Goal: Complete application form

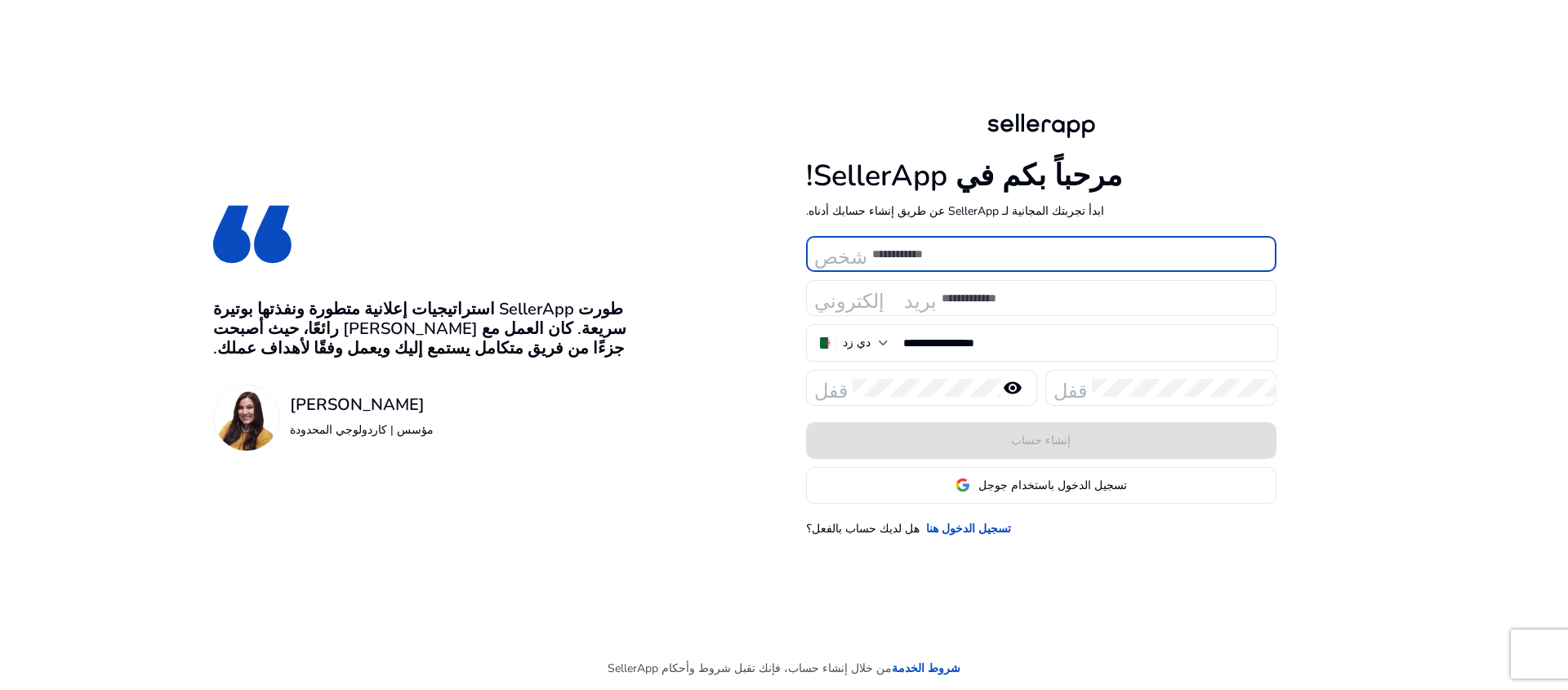
click at [929, 260] on input at bounding box center [1067, 254] width 391 height 18
type input "**********"
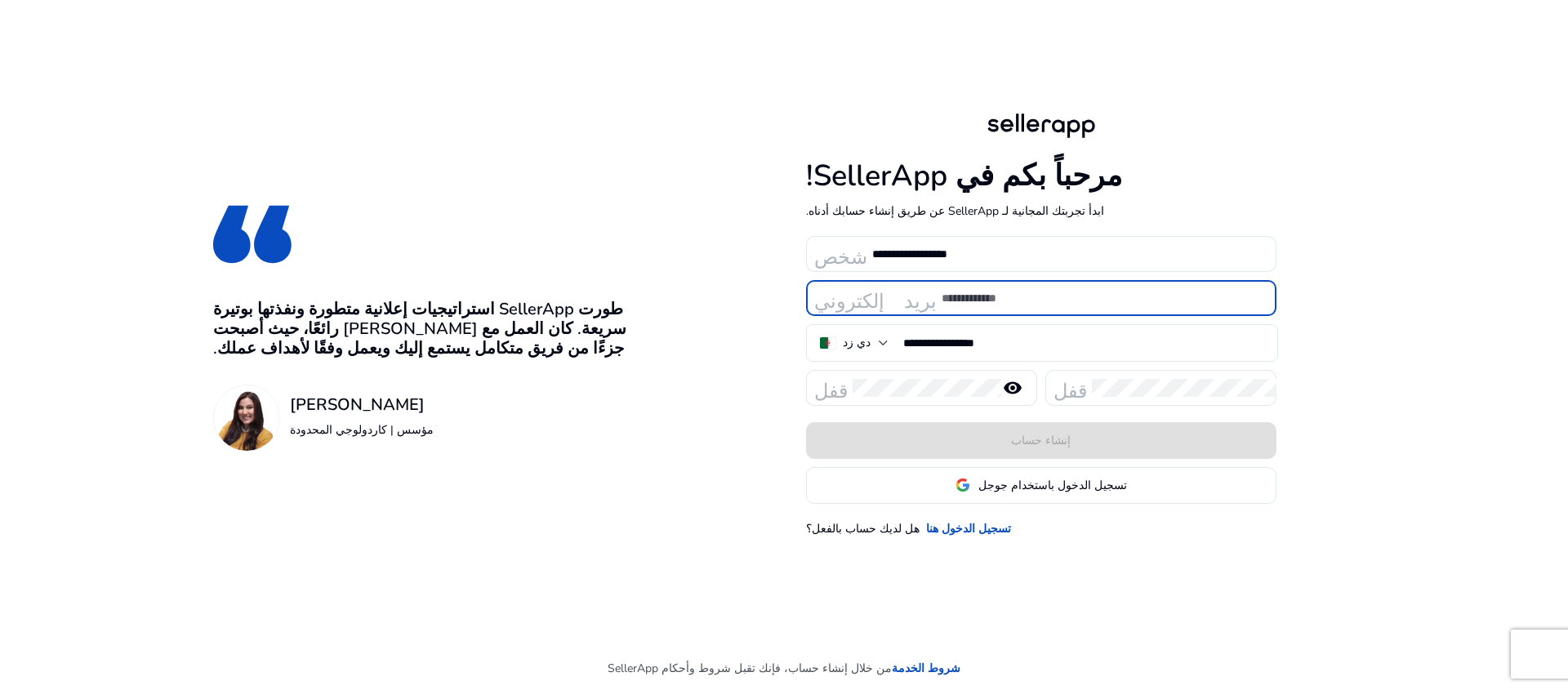
click at [962, 290] on input "email" at bounding box center [1102, 298] width 322 height 18
type input "**********"
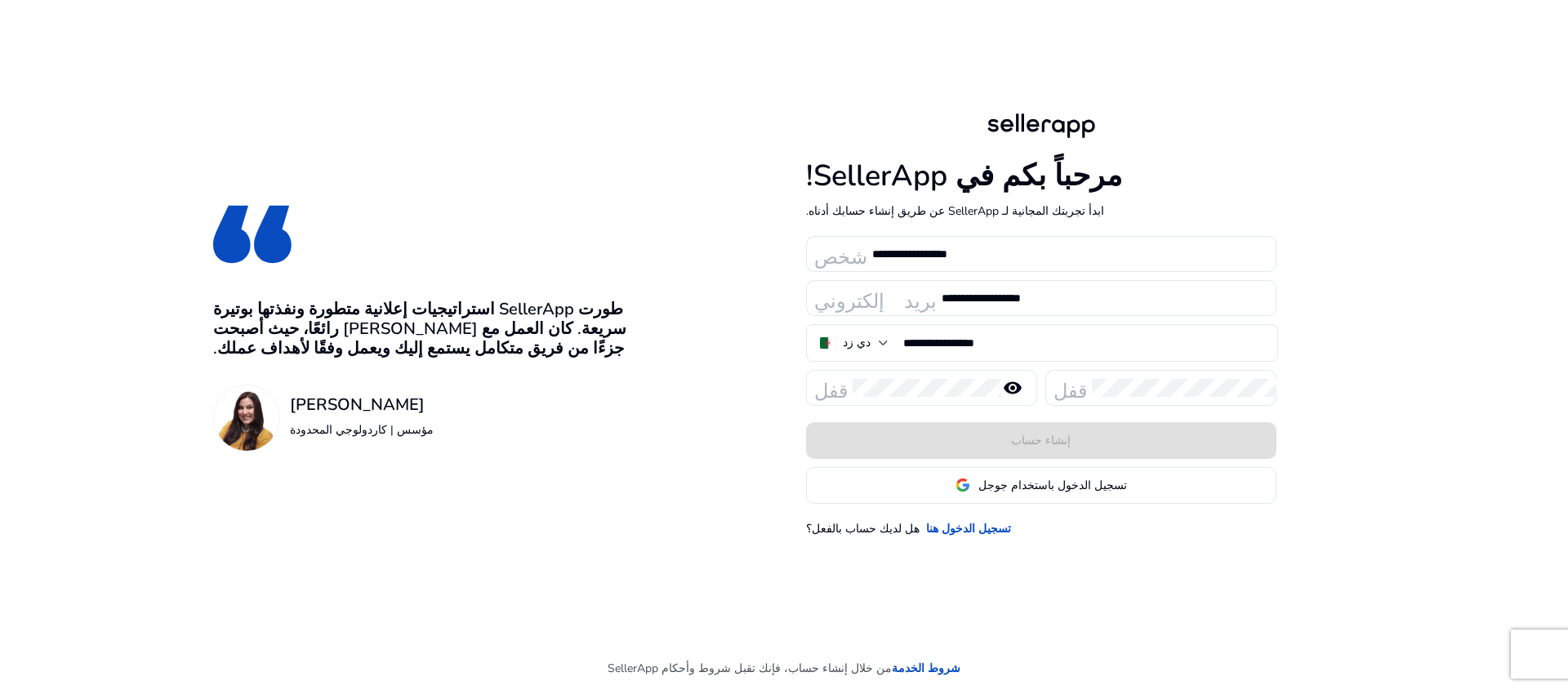
click at [934, 376] on div at bounding box center [920, 387] width 136 height 36
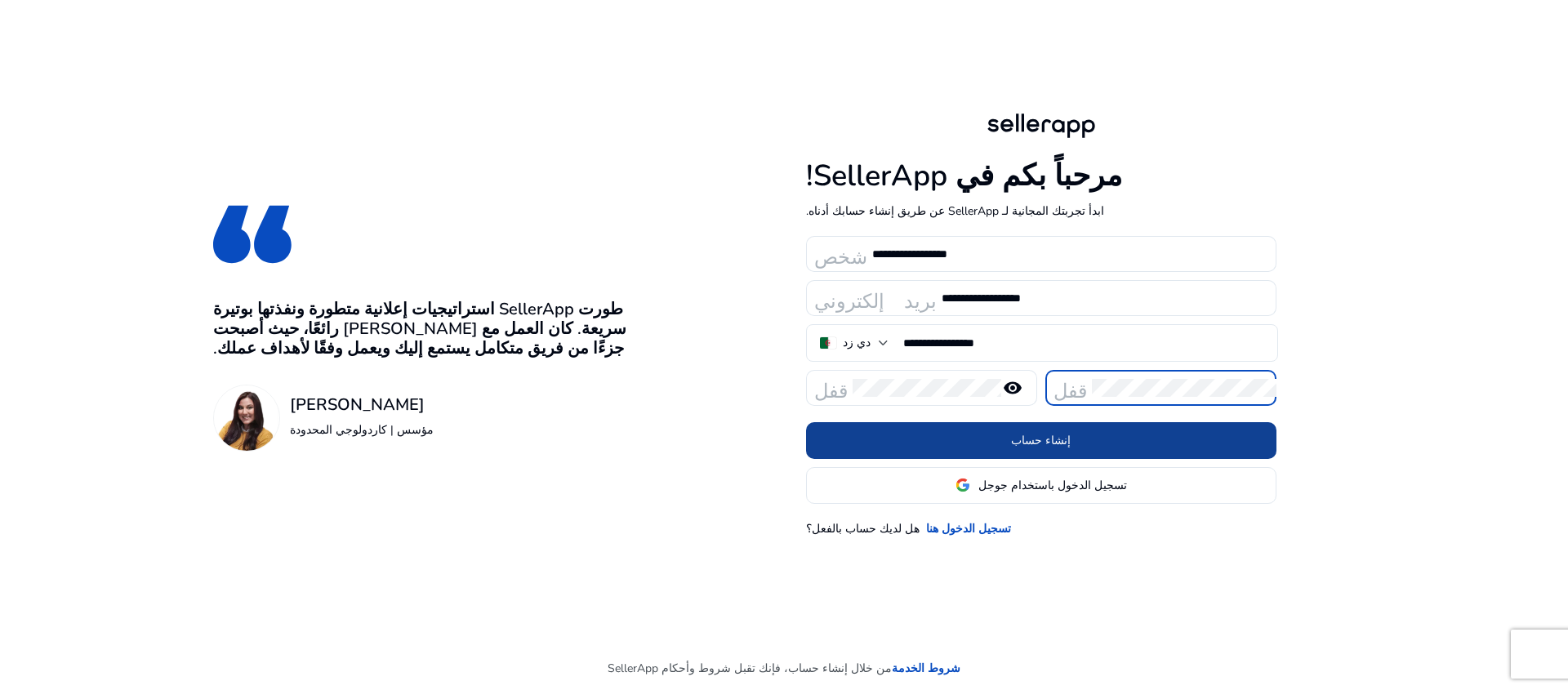
click at [1090, 450] on span at bounding box center [1040, 440] width 470 height 39
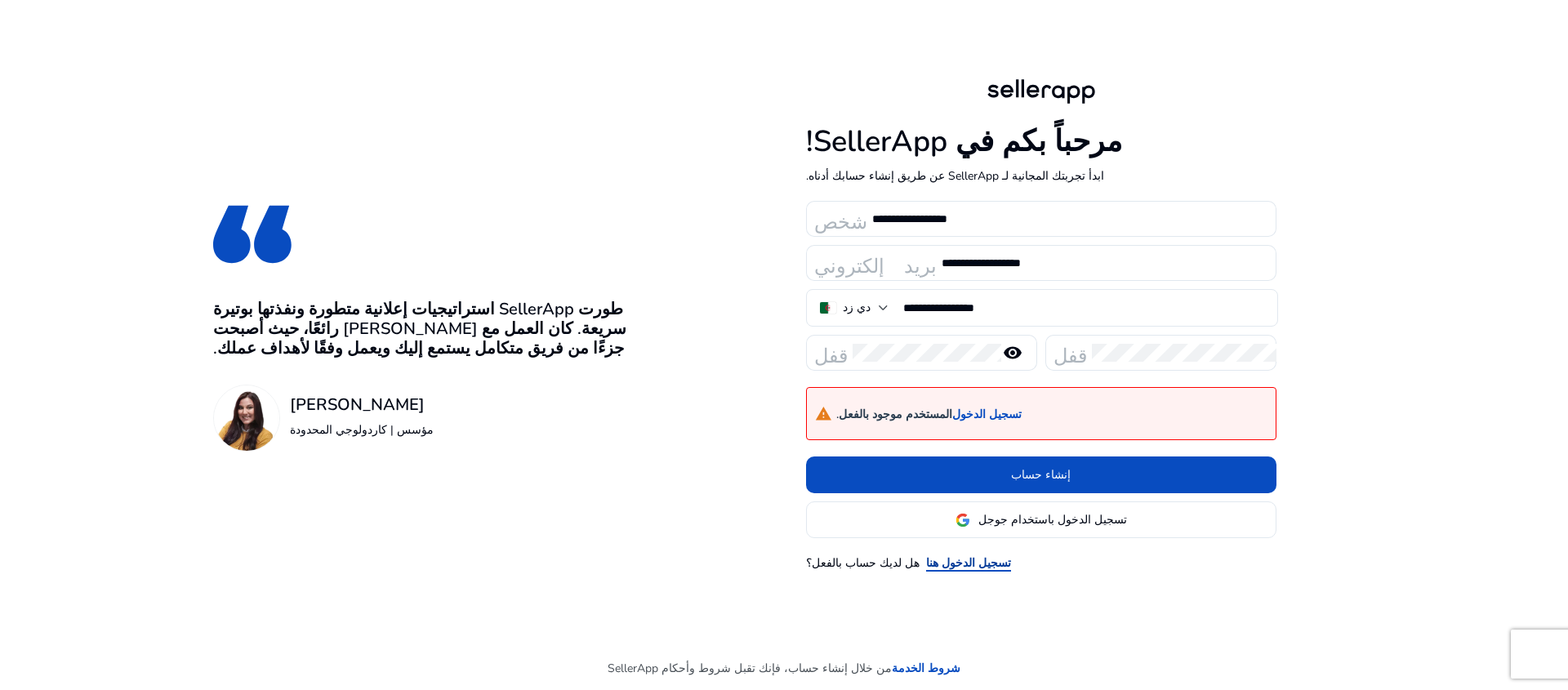
click at [935, 560] on font "تسجيل الدخول هنا" at bounding box center [968, 563] width 85 height 16
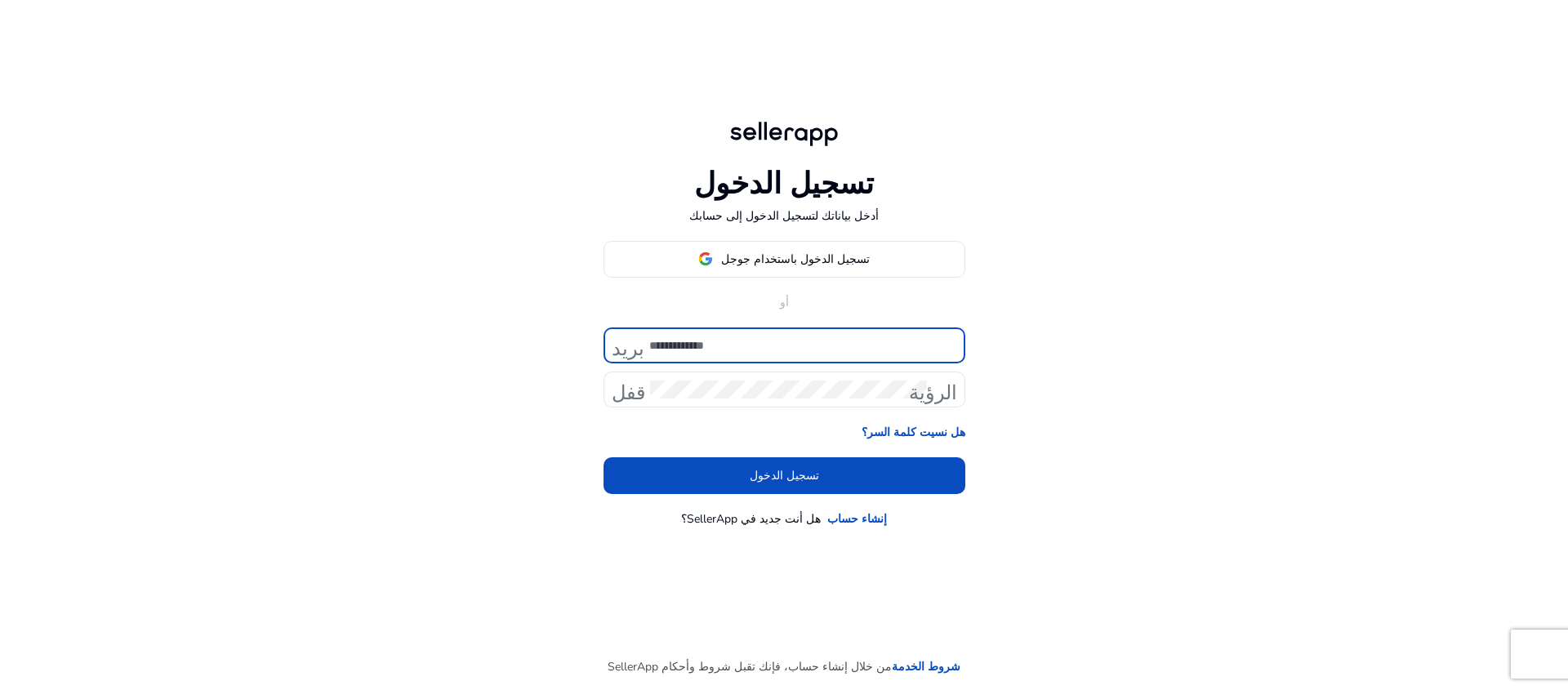
type input "**********"
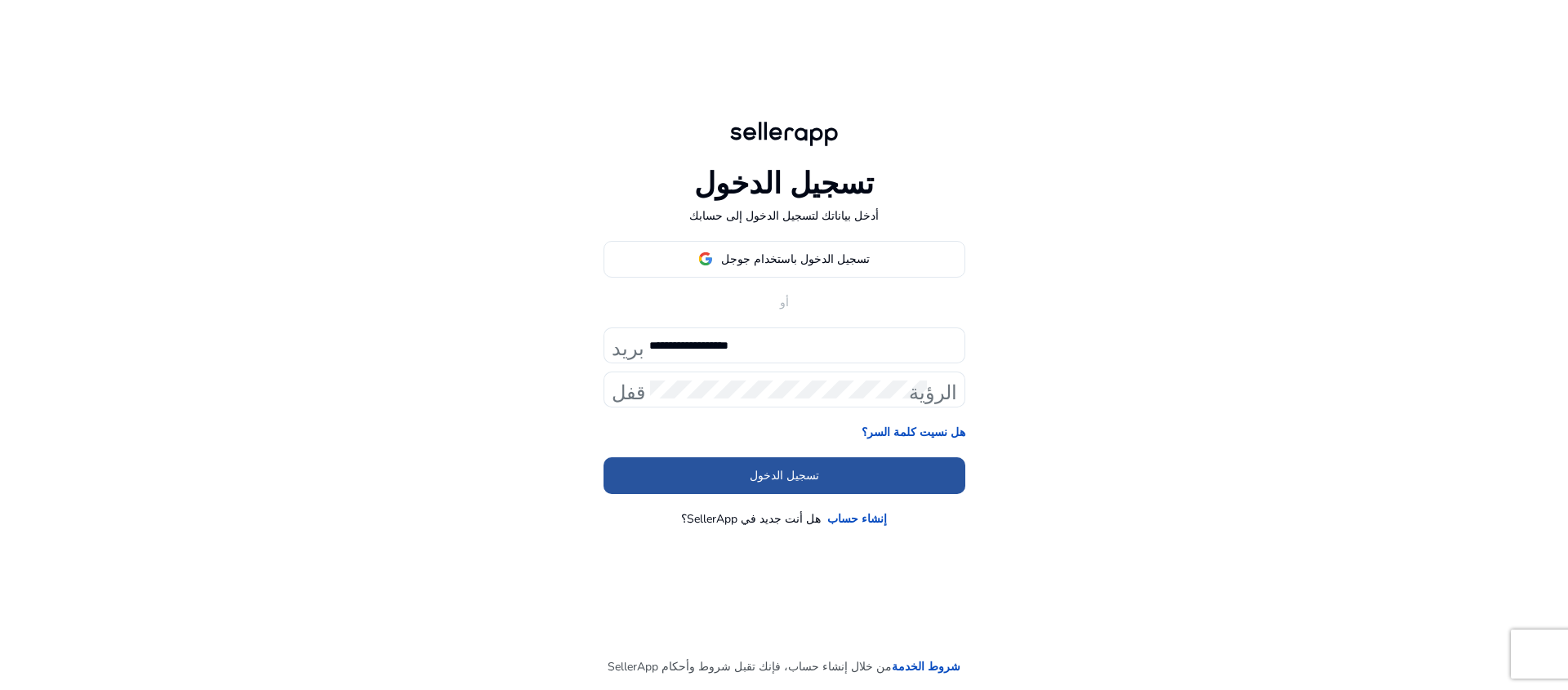
click at [825, 483] on span at bounding box center [784, 475] width 362 height 39
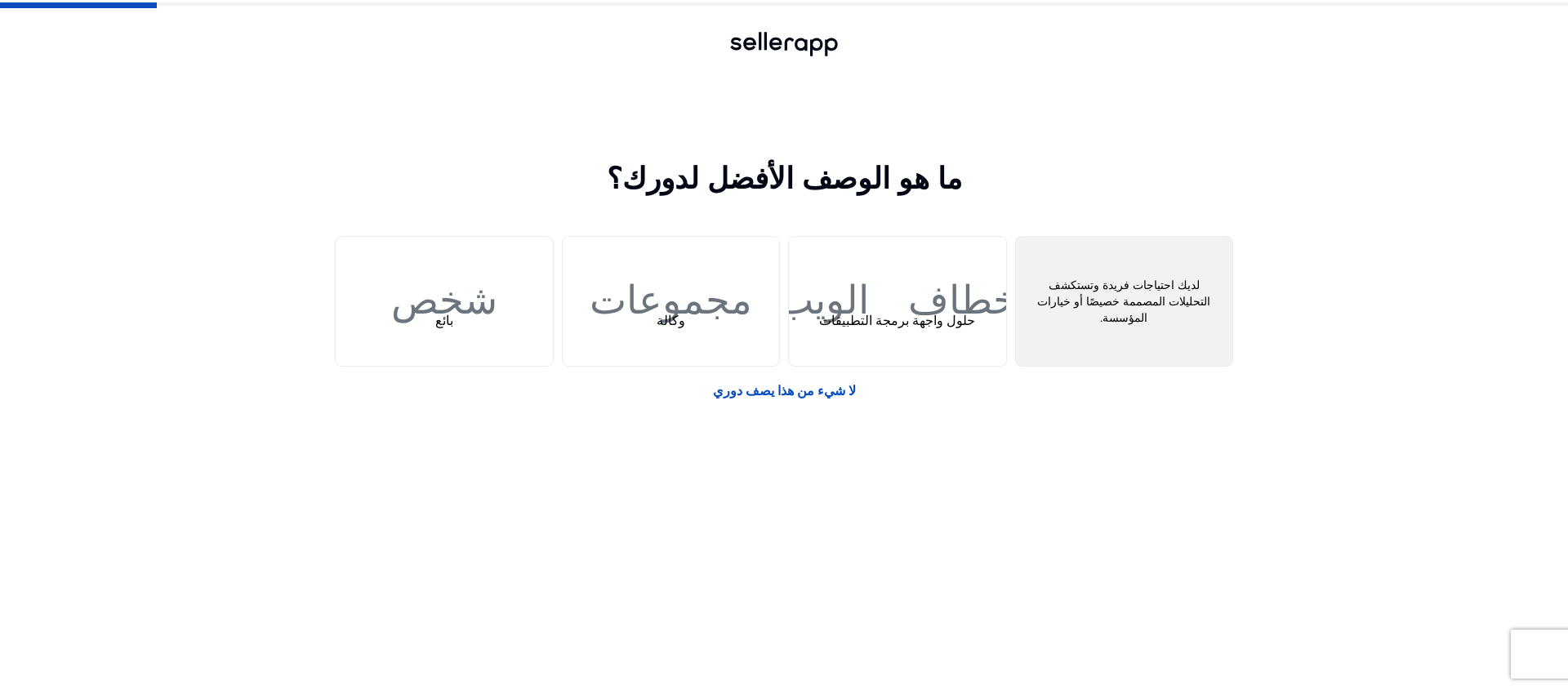
click at [1081, 253] on div "ميزة البحث البحث عن حلول مخصصة" at bounding box center [1124, 301] width 217 height 129
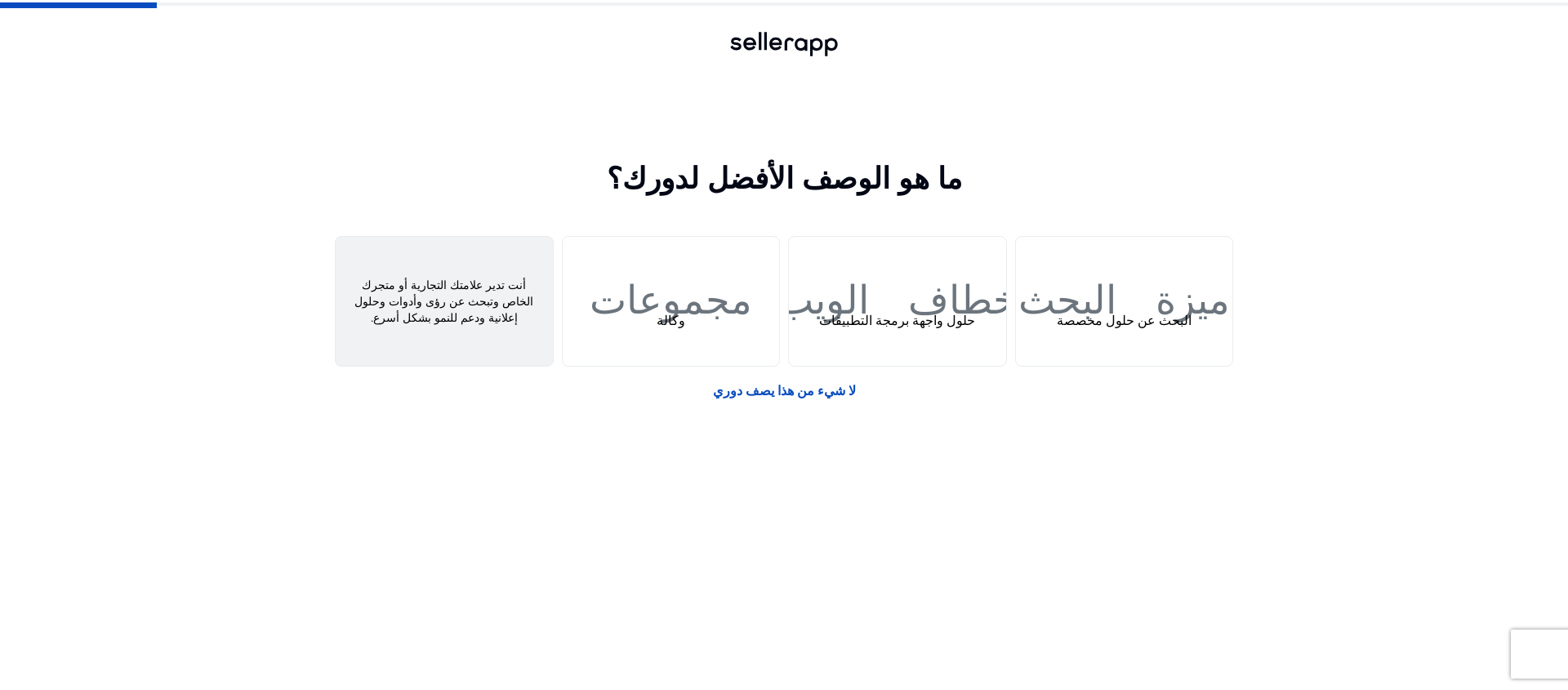
click at [438, 315] on font "بائع" at bounding box center [444, 320] width 18 height 18
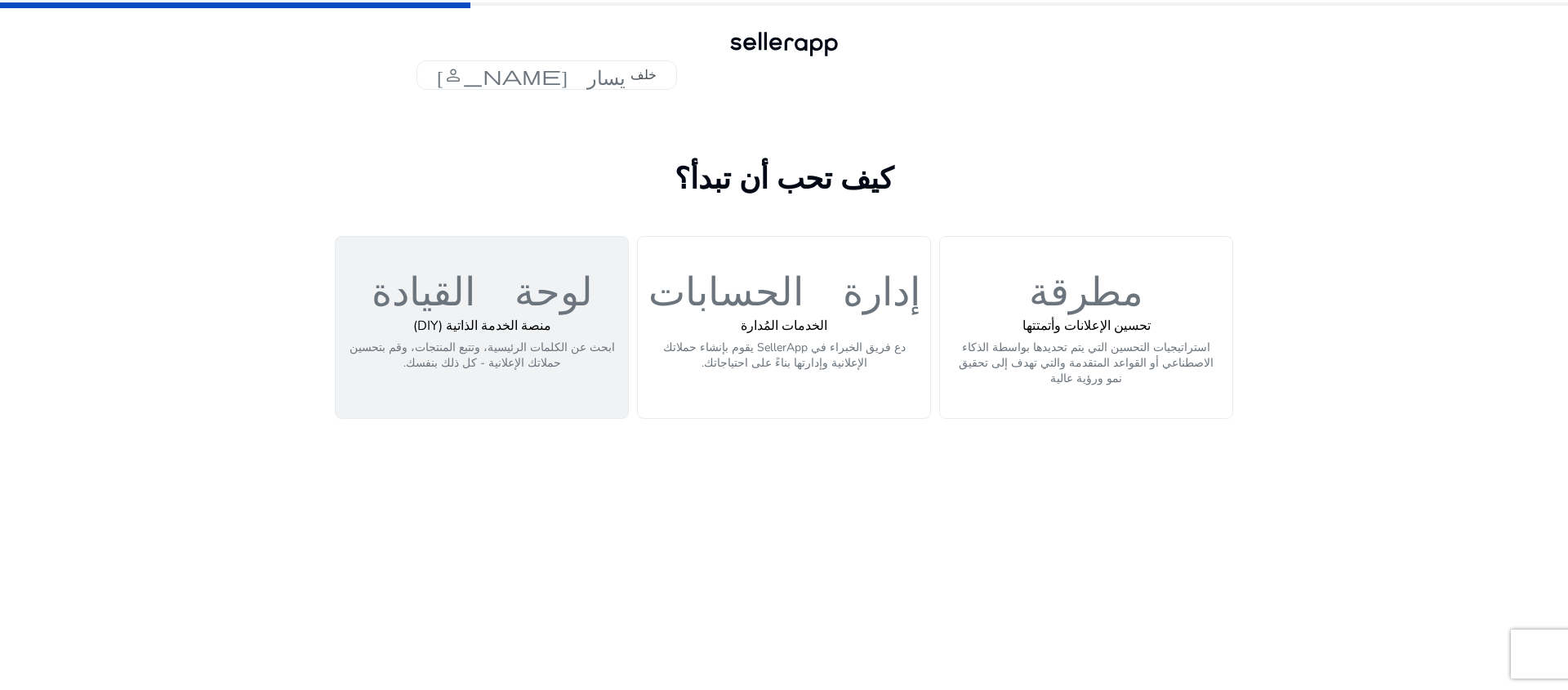
click at [513, 306] on font "لوحة القيادة" at bounding box center [482, 286] width 221 height 48
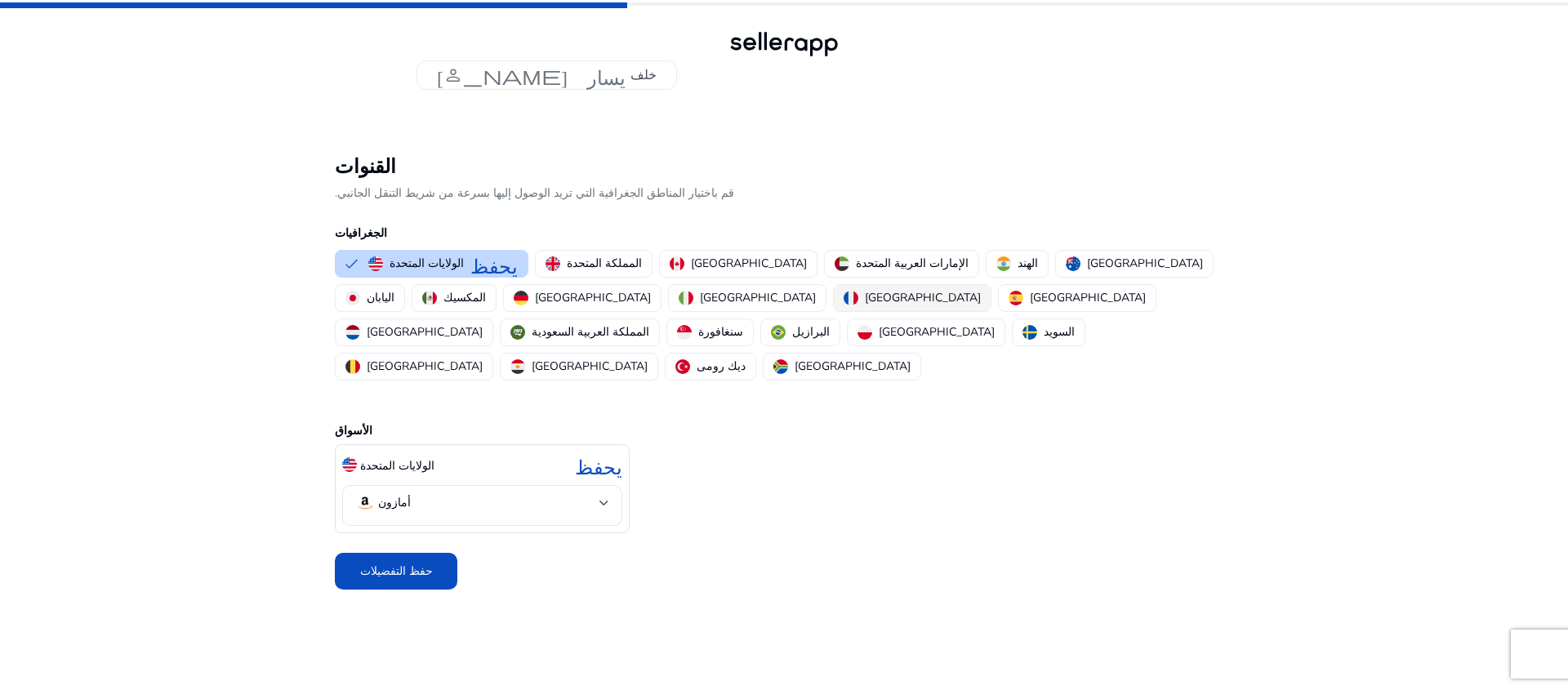
click at [865, 296] on font "[GEOGRAPHIC_DATA]" at bounding box center [922, 297] width 116 height 16
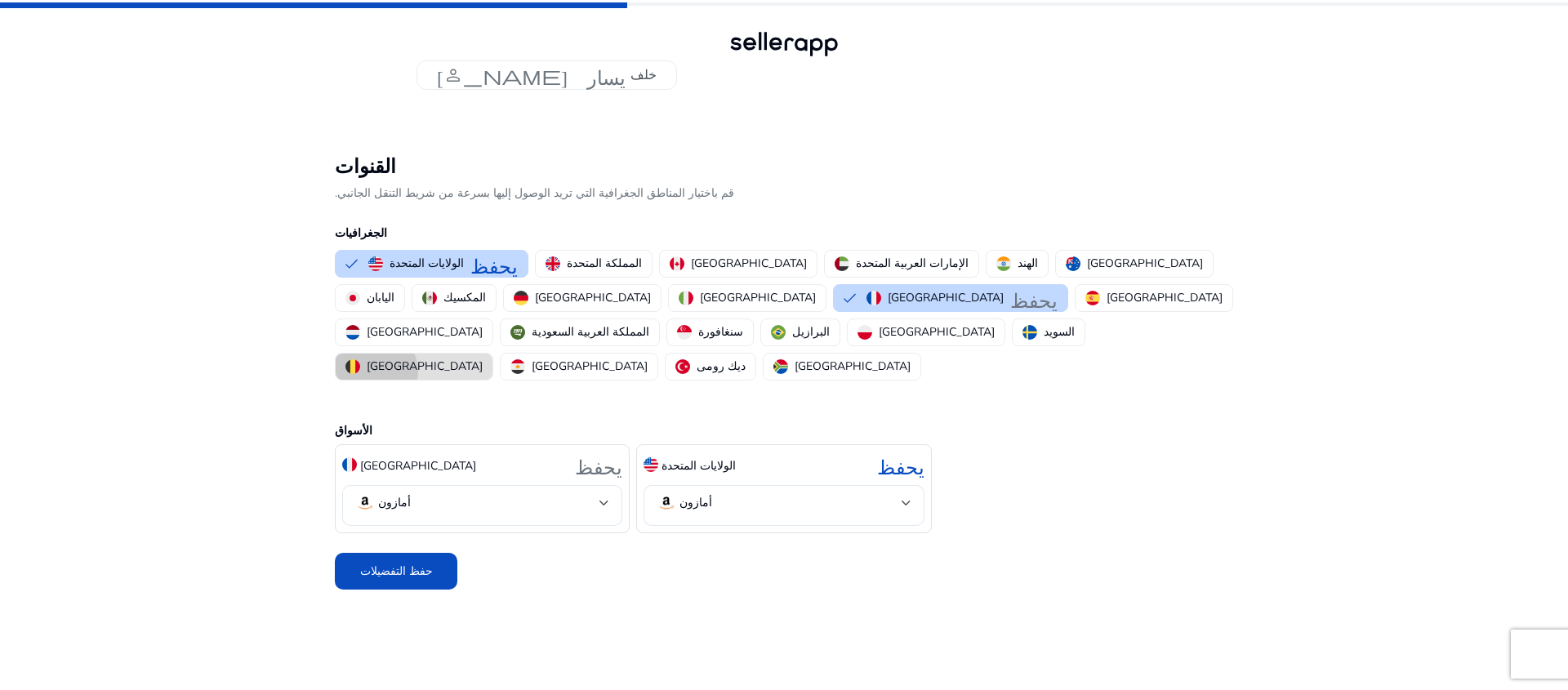
click at [456, 358] on font "[GEOGRAPHIC_DATA]" at bounding box center [424, 366] width 116 height 16
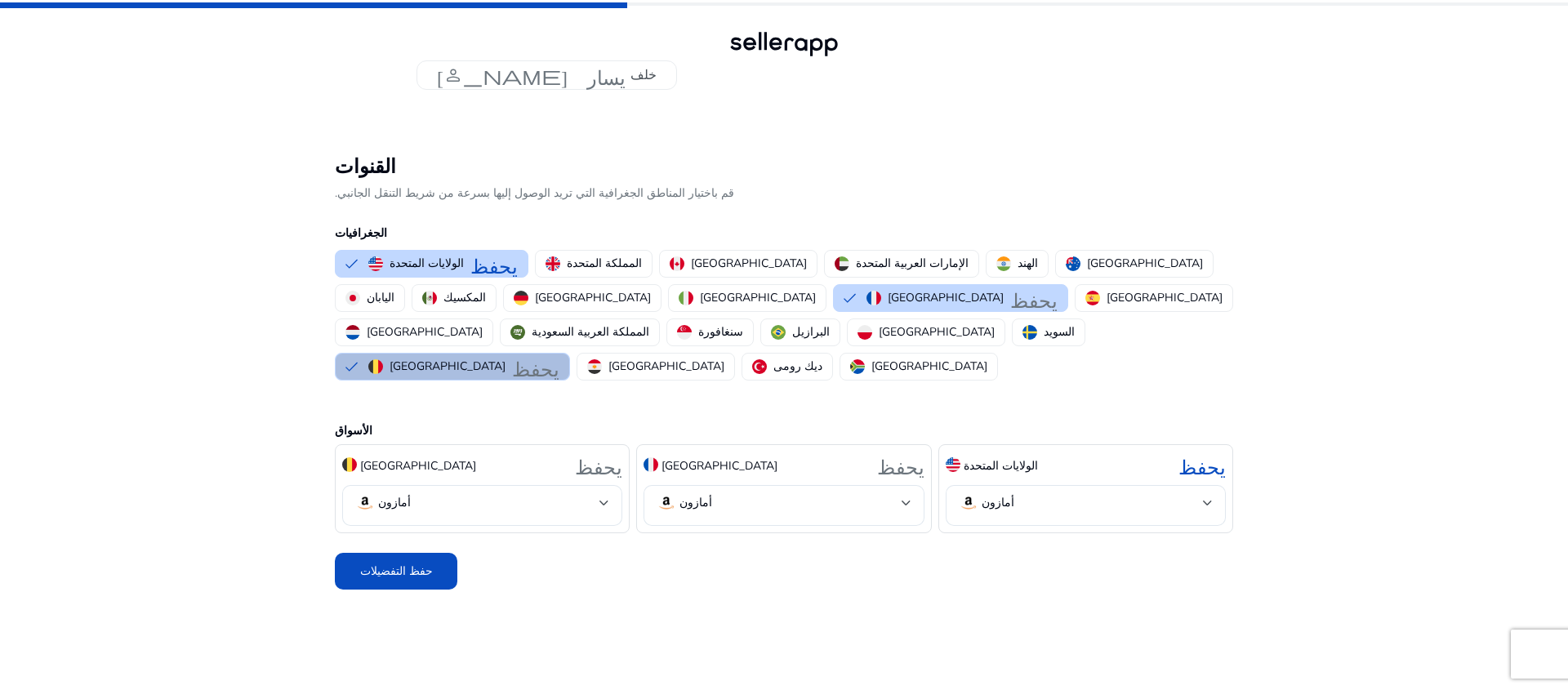
click at [383, 359] on img "button" at bounding box center [375, 366] width 15 height 15
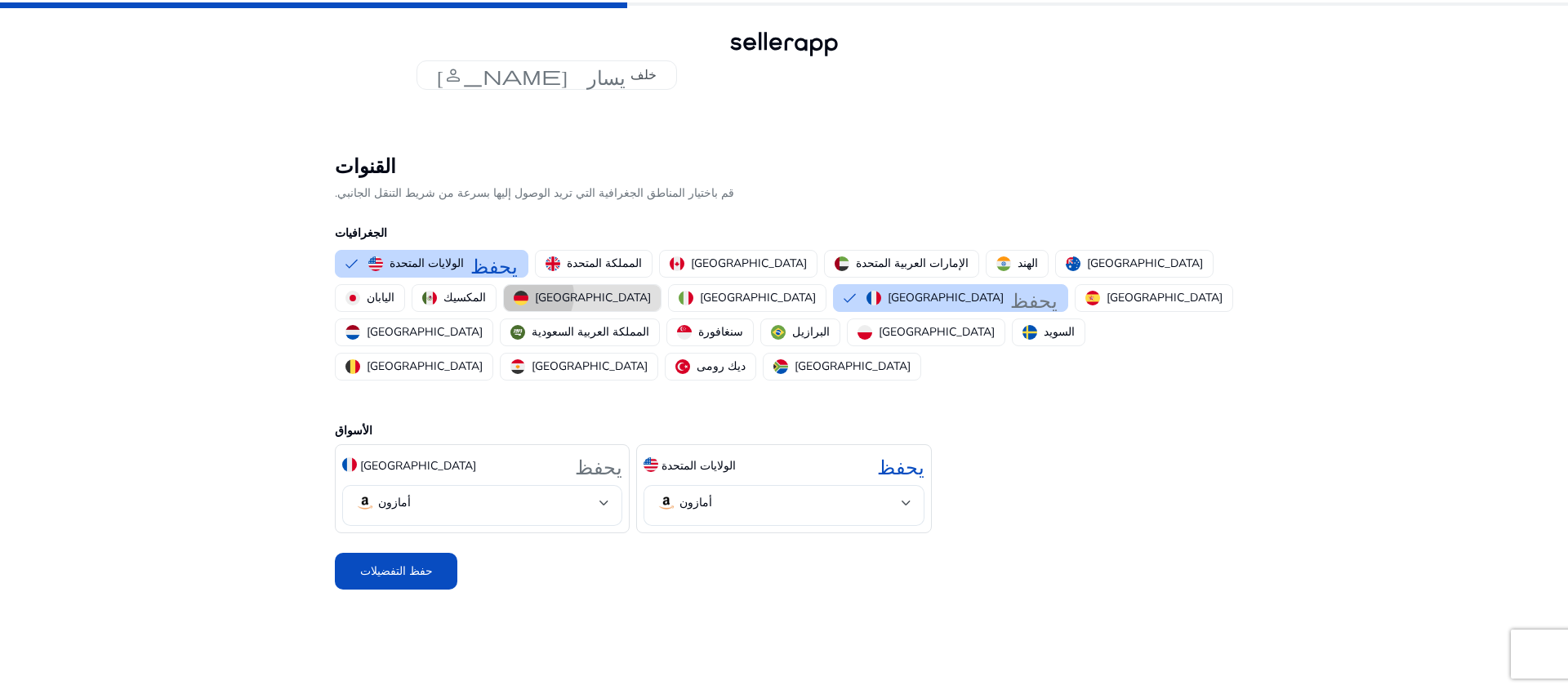
click at [514, 296] on div "[GEOGRAPHIC_DATA]" at bounding box center [581, 297] width 137 height 17
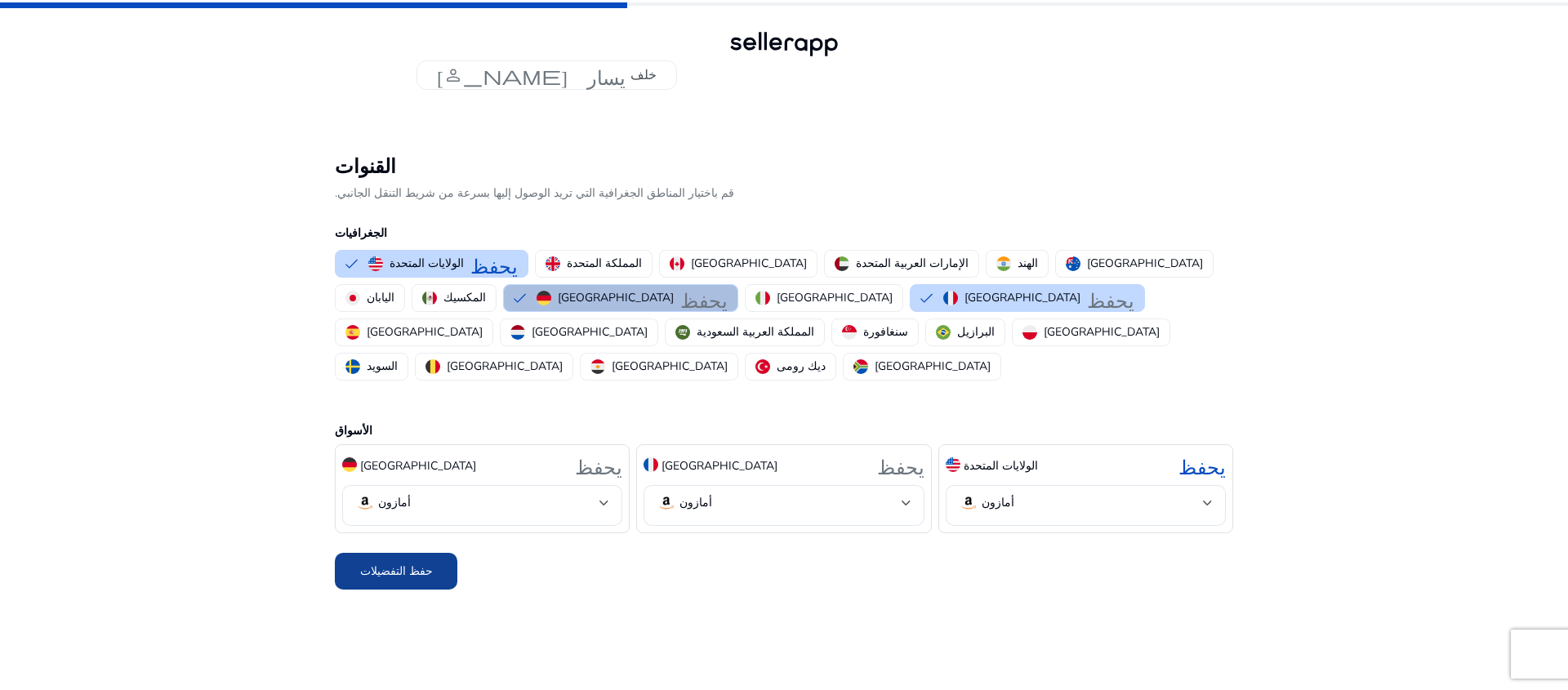
click at [418, 563] on font "حفظ التفضيلات" at bounding box center [396, 571] width 72 height 16
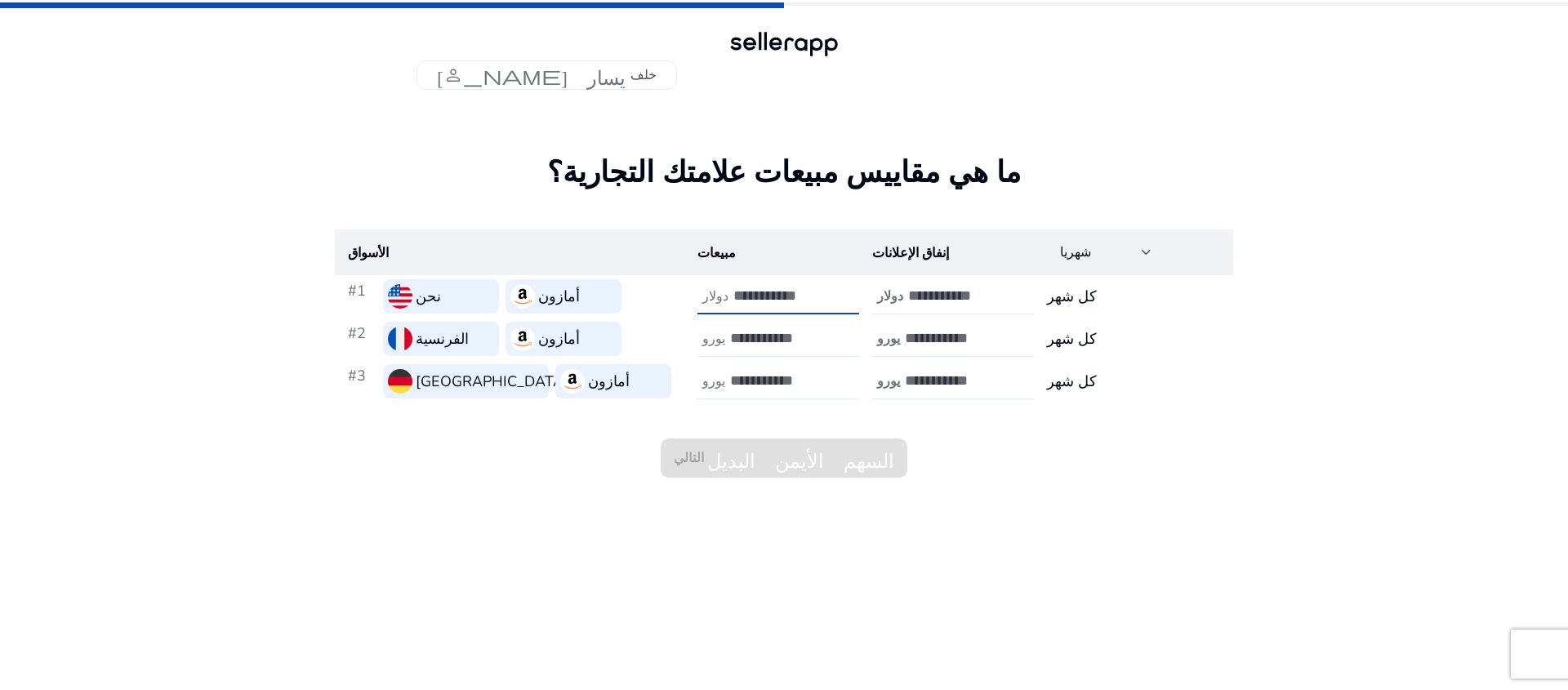
click at [747, 300] on input "number" at bounding box center [788, 296] width 110 height 18
type input "*"
click at [720, 347] on font "يورو" at bounding box center [714, 339] width 23 height 18
type input "*"
click at [726, 385] on div "يورو" at bounding box center [713, 382] width 33 height 16
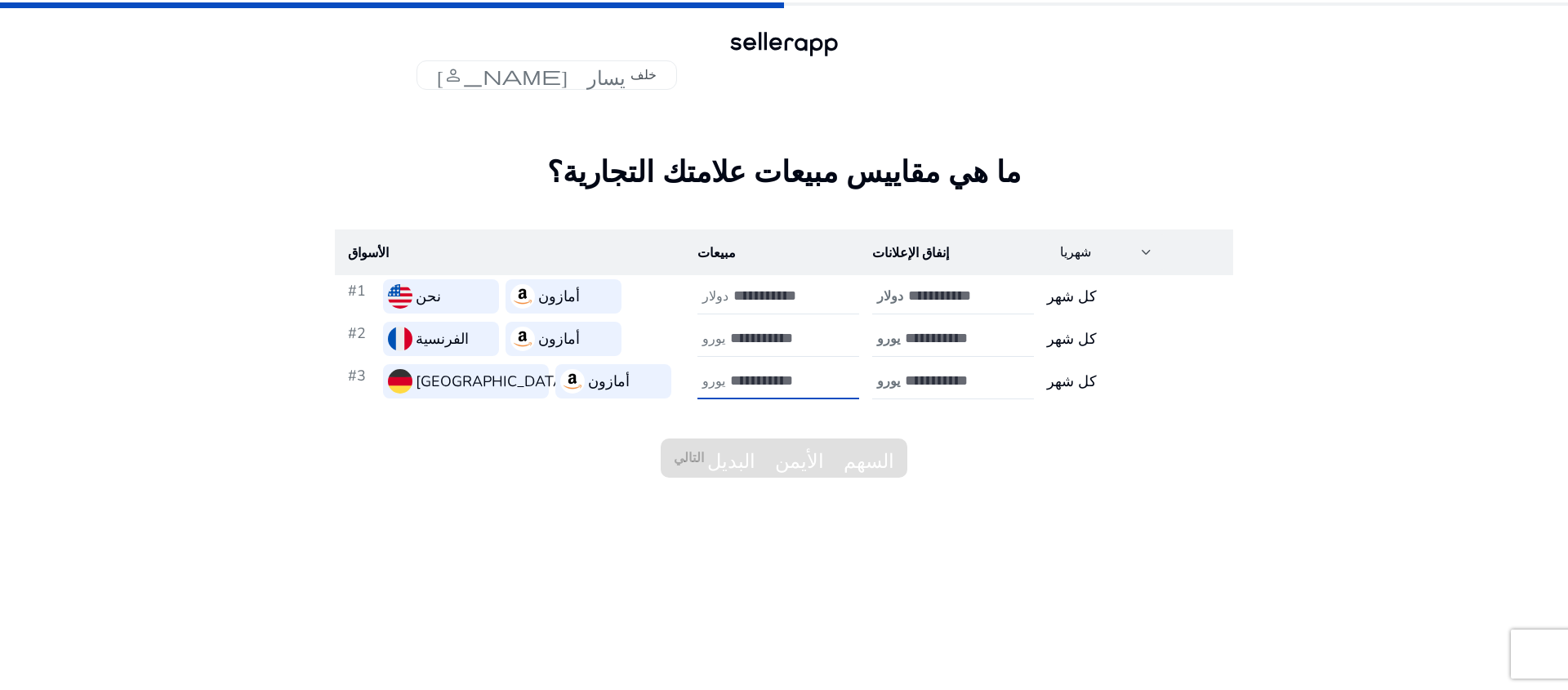
type input "*"
drag, startPoint x: 758, startPoint y: 351, endPoint x: 719, endPoint y: 341, distance: 40.3
click at [719, 341] on div "يورو *" at bounding box center [787, 339] width 180 height 36
drag, startPoint x: 743, startPoint y: 341, endPoint x: 694, endPoint y: 343, distance: 49.0
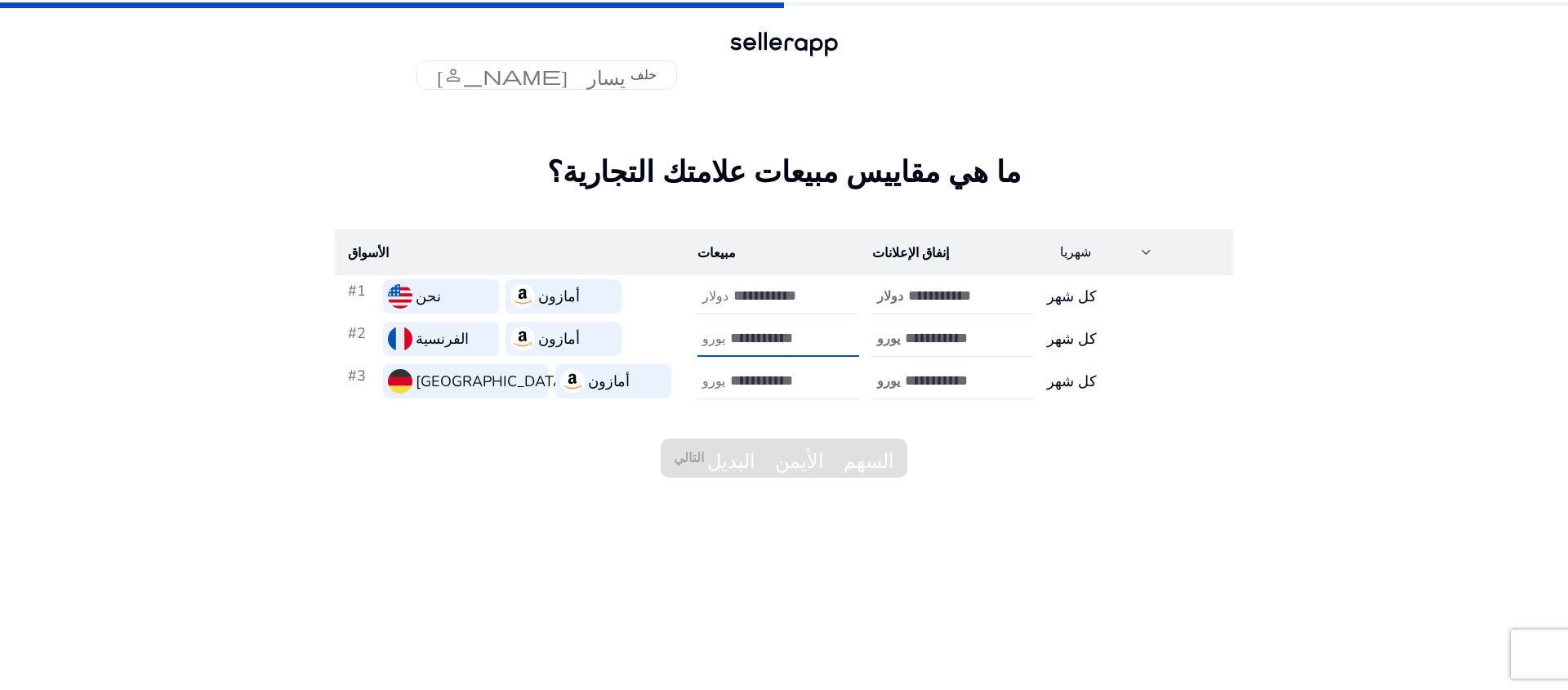
click at [694, 343] on td "يورو *" at bounding box center [771, 339] width 175 height 42
type input "*"
drag, startPoint x: 744, startPoint y: 296, endPoint x: 712, endPoint y: 295, distance: 32.0
click at [712, 295] on div "دولار *" at bounding box center [788, 296] width 183 height 36
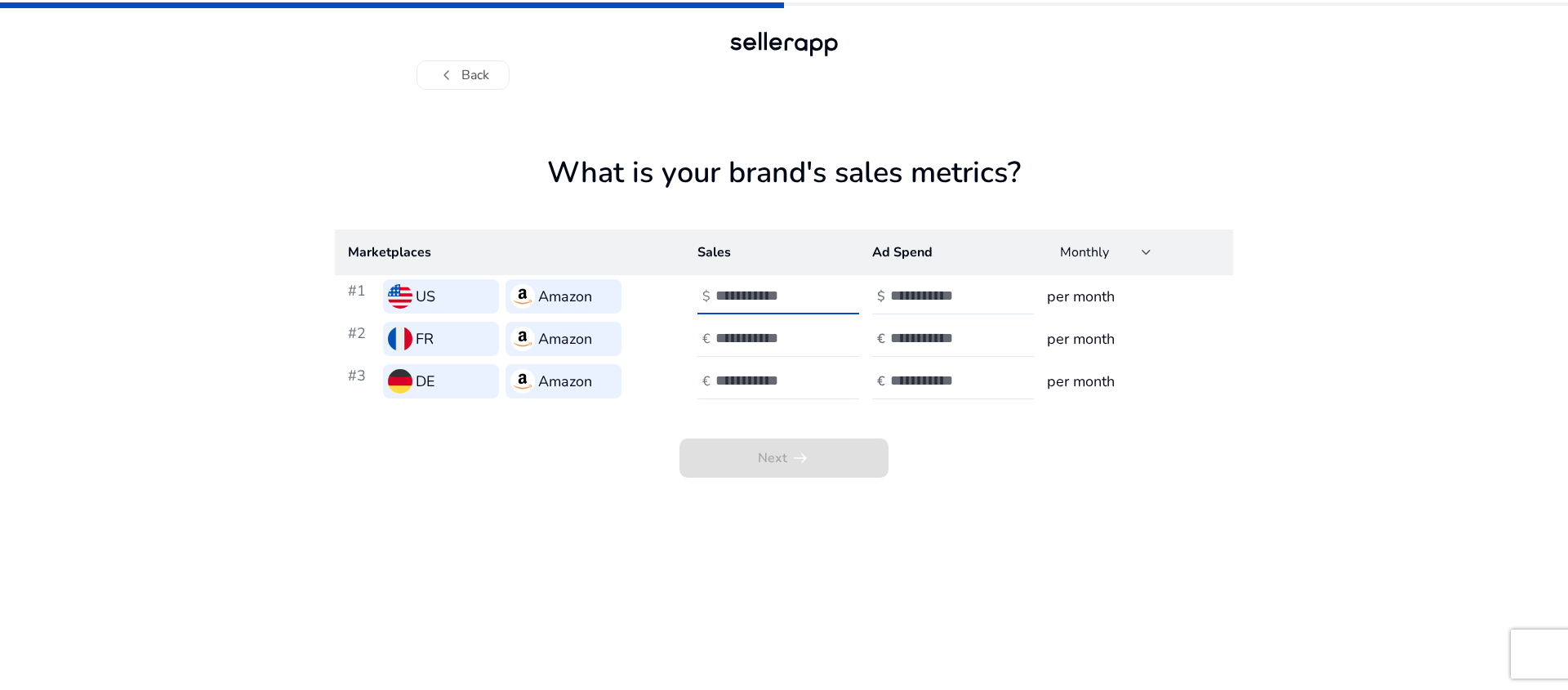
drag, startPoint x: 735, startPoint y: 303, endPoint x: 686, endPoint y: 302, distance: 49.0
click at [686, 302] on td "$ *" at bounding box center [771, 296] width 175 height 42
type input "*"
type input "**"
click at [750, 336] on input "*" at bounding box center [770, 338] width 110 height 18
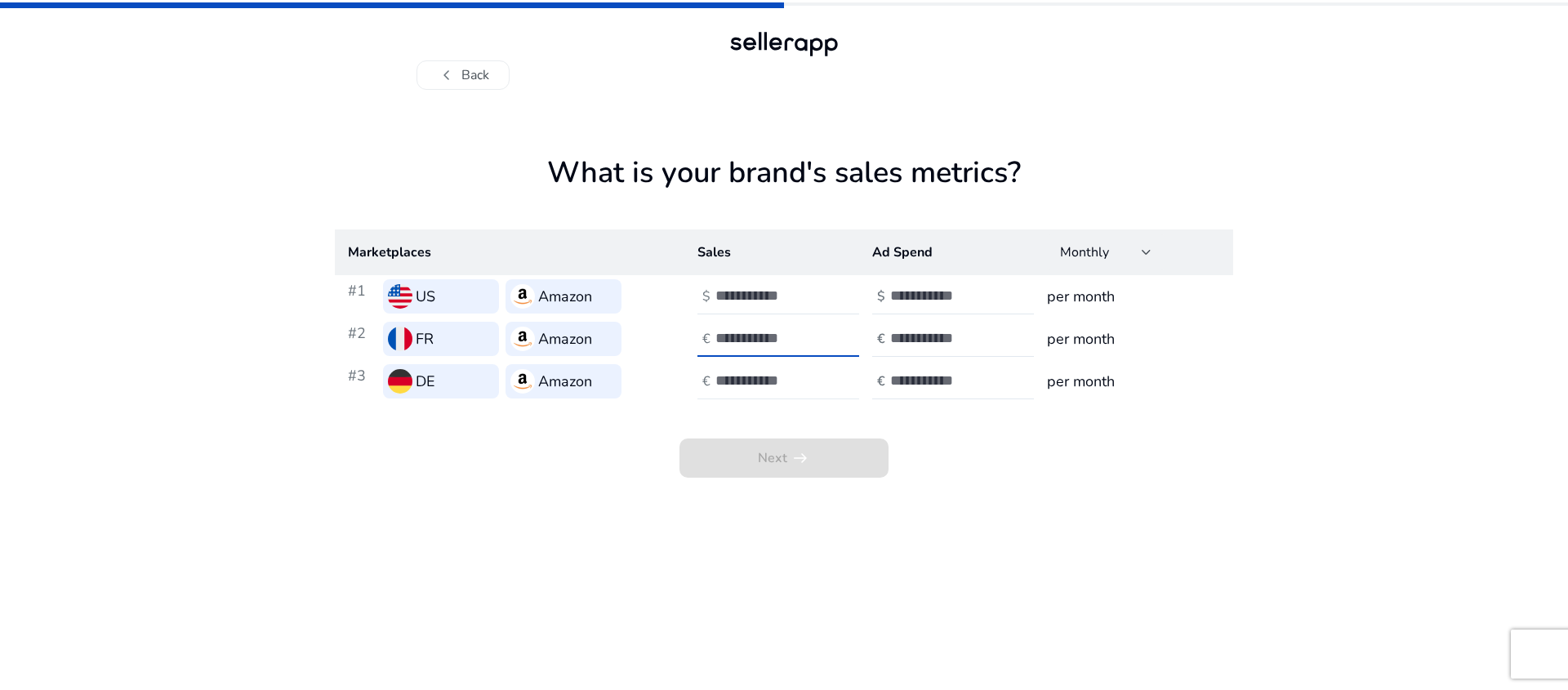
type input "**"
click at [754, 382] on input "*" at bounding box center [770, 380] width 110 height 18
drag, startPoint x: 754, startPoint y: 382, endPoint x: 657, endPoint y: 379, distance: 97.0
click at [657, 379] on tr "#3 DE Amazon € ** € per month" at bounding box center [784, 381] width 898 height 42
type input "*"
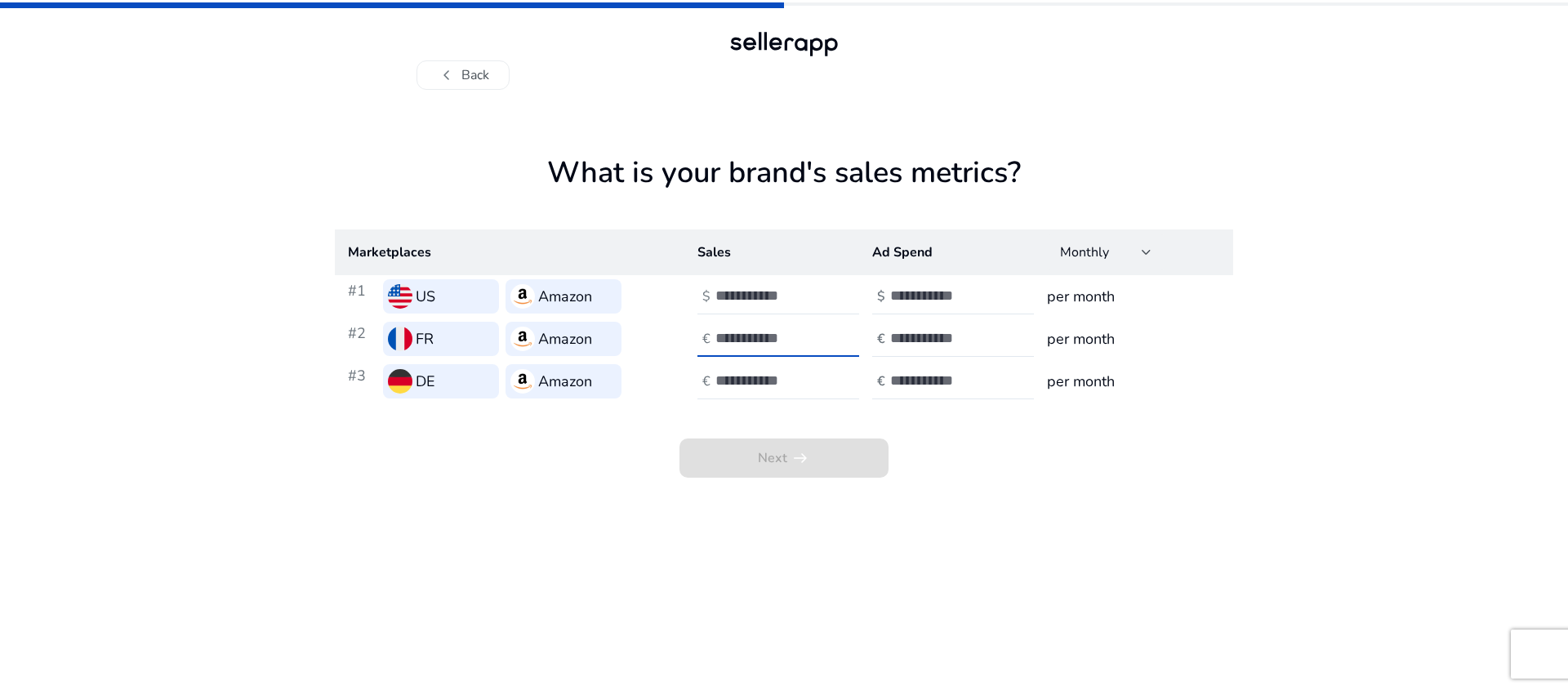
drag, startPoint x: 776, startPoint y: 345, endPoint x: 627, endPoint y: 346, distance: 149.0
click at [627, 346] on tr "#2 FR Amazon € ** € per month" at bounding box center [784, 339] width 898 height 42
type input "*"
drag, startPoint x: 756, startPoint y: 301, endPoint x: 705, endPoint y: 296, distance: 51.2
click at [705, 296] on div "$ **" at bounding box center [779, 296] width 165 height 36
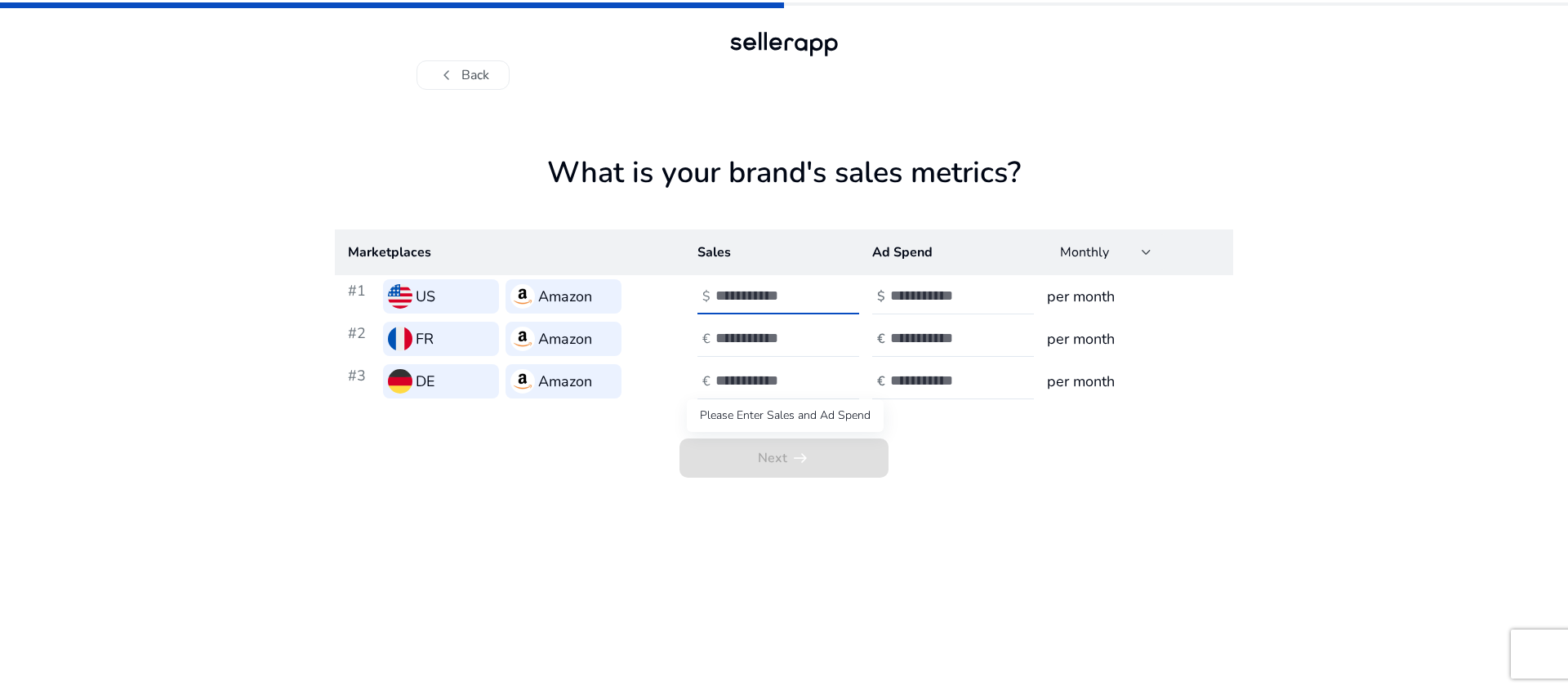
type input "*"
click at [773, 459] on span "Next arrow_right_alt" at bounding box center [784, 458] width 209 height 39
click at [779, 459] on span "Next arrow_right_alt" at bounding box center [784, 458] width 209 height 39
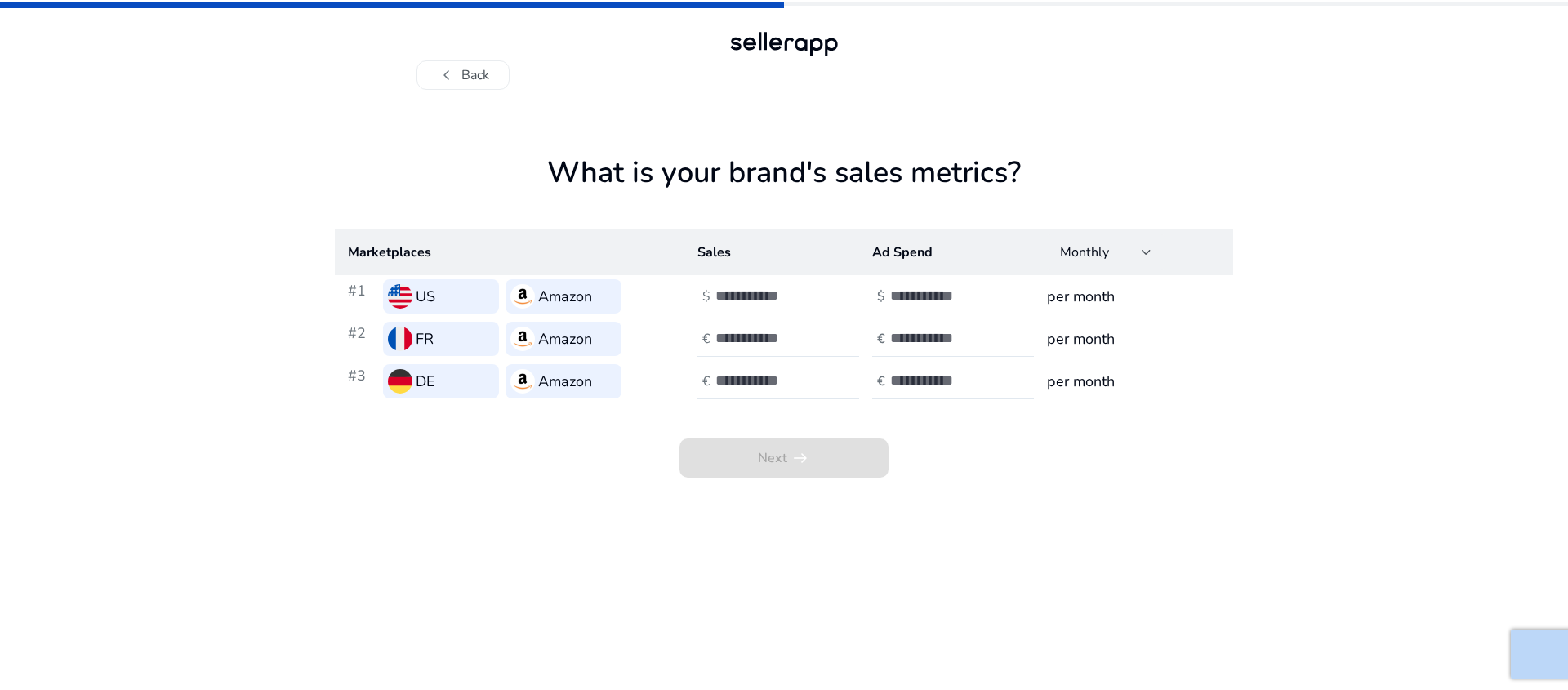
click at [779, 459] on span "Next arrow_right_alt" at bounding box center [784, 458] width 209 height 39
